Goal: Find specific page/section: Find specific page/section

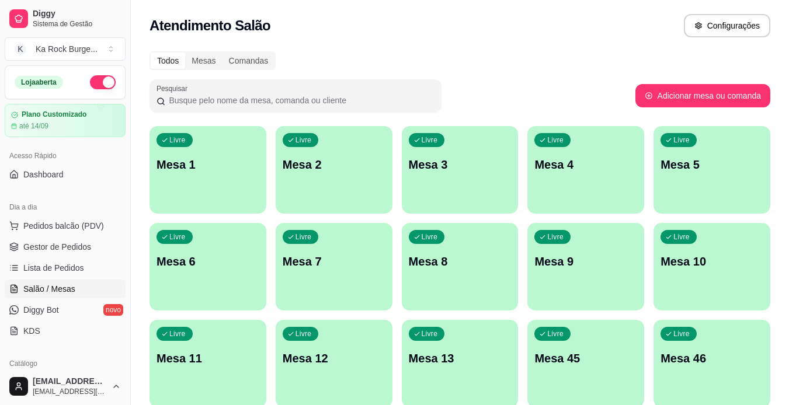
scroll to position [128, 0]
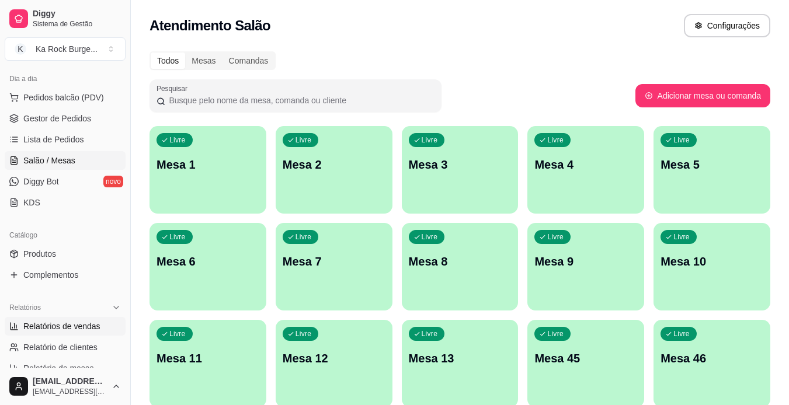
click at [55, 330] on span "Relatórios de vendas" at bounding box center [61, 327] width 77 height 12
select select "ALL"
select select "0"
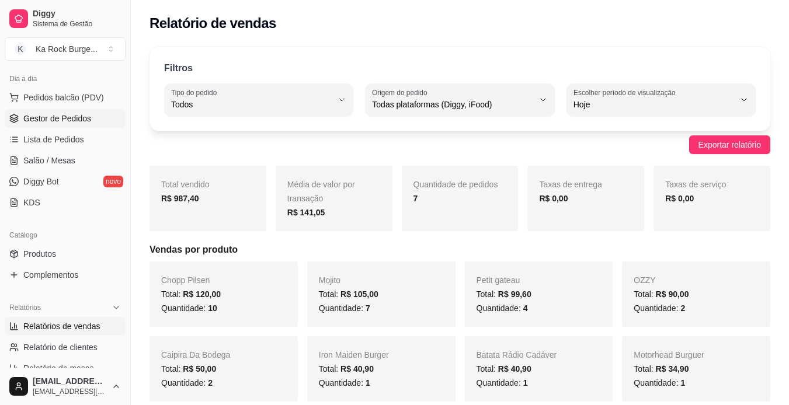
click at [62, 120] on span "Gestor de Pedidos" at bounding box center [57, 119] width 68 height 12
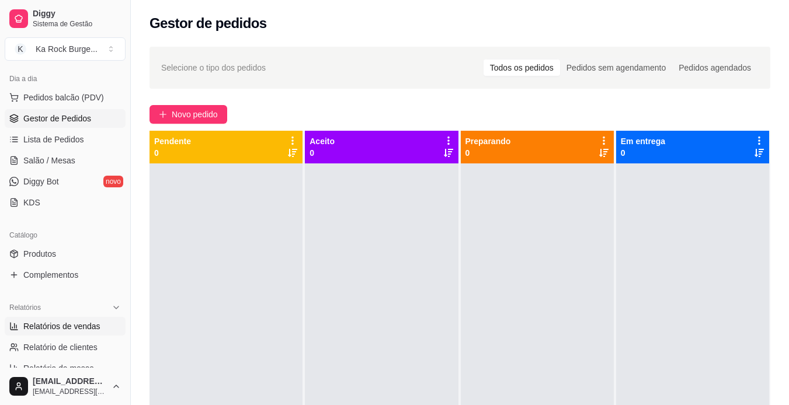
click at [53, 330] on span "Relatórios de vendas" at bounding box center [61, 327] width 77 height 12
select select "ALL"
select select "0"
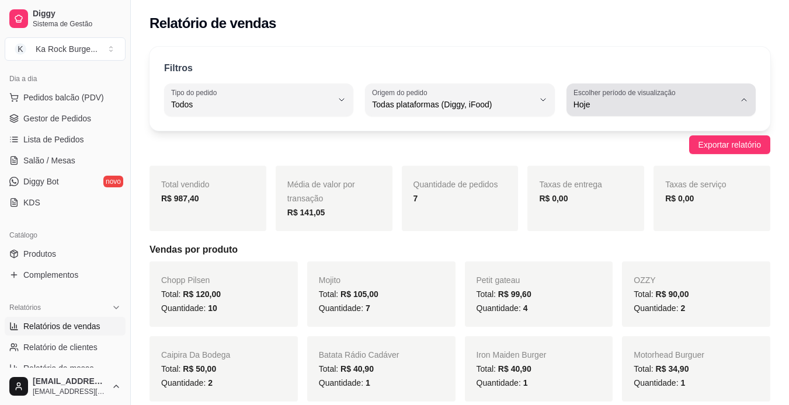
click at [655, 99] on span "Hoje" at bounding box center [653, 105] width 161 height 12
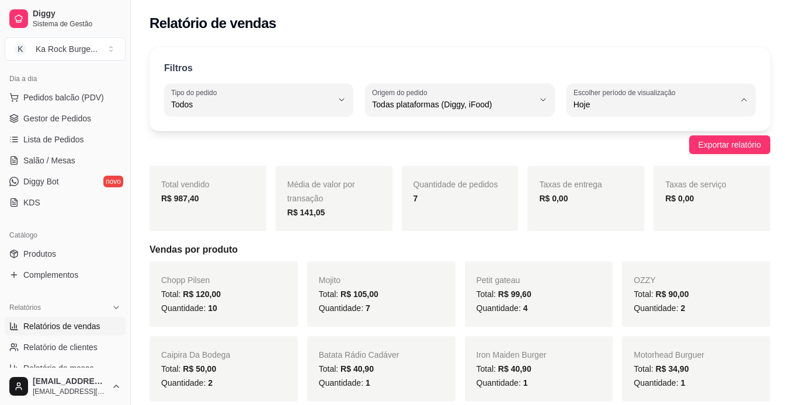
click at [625, 156] on span "Ontem" at bounding box center [655, 151] width 152 height 11
type input "1"
select select "1"
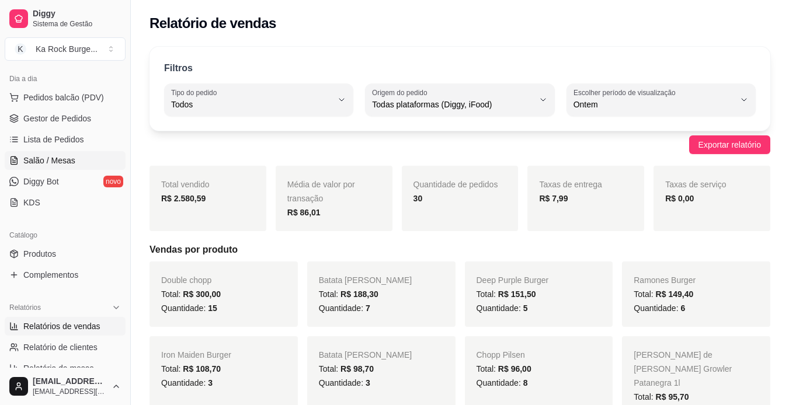
click at [50, 160] on span "Salão / Mesas" at bounding box center [49, 161] width 52 height 12
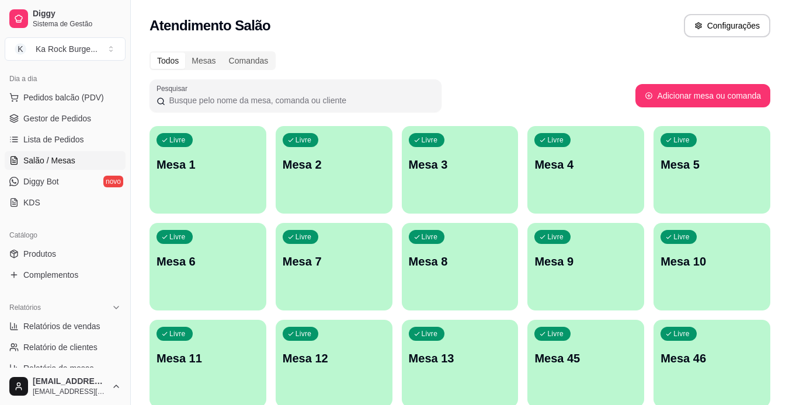
click at [60, 165] on span "Salão / Mesas" at bounding box center [49, 161] width 52 height 12
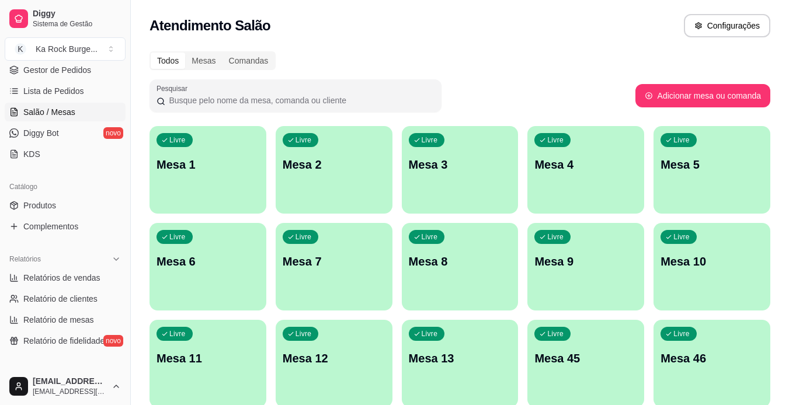
scroll to position [187, 0]
